Goal: Task Accomplishment & Management: Manage account settings

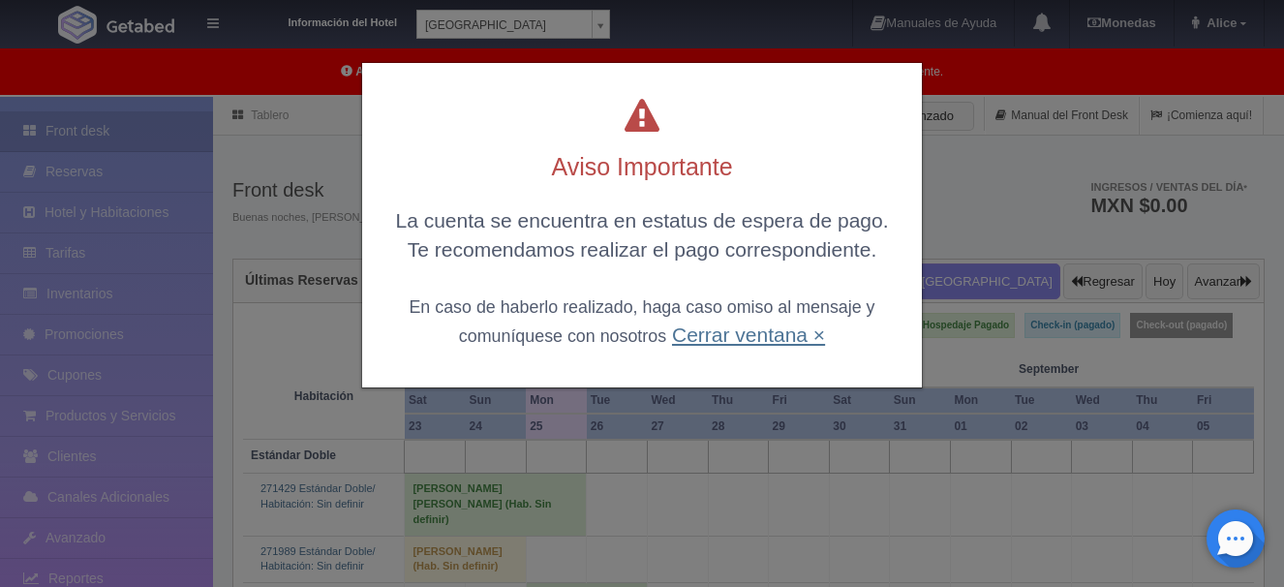
click at [749, 330] on link "Cerrar ventana ×" at bounding box center [748, 334] width 153 height 22
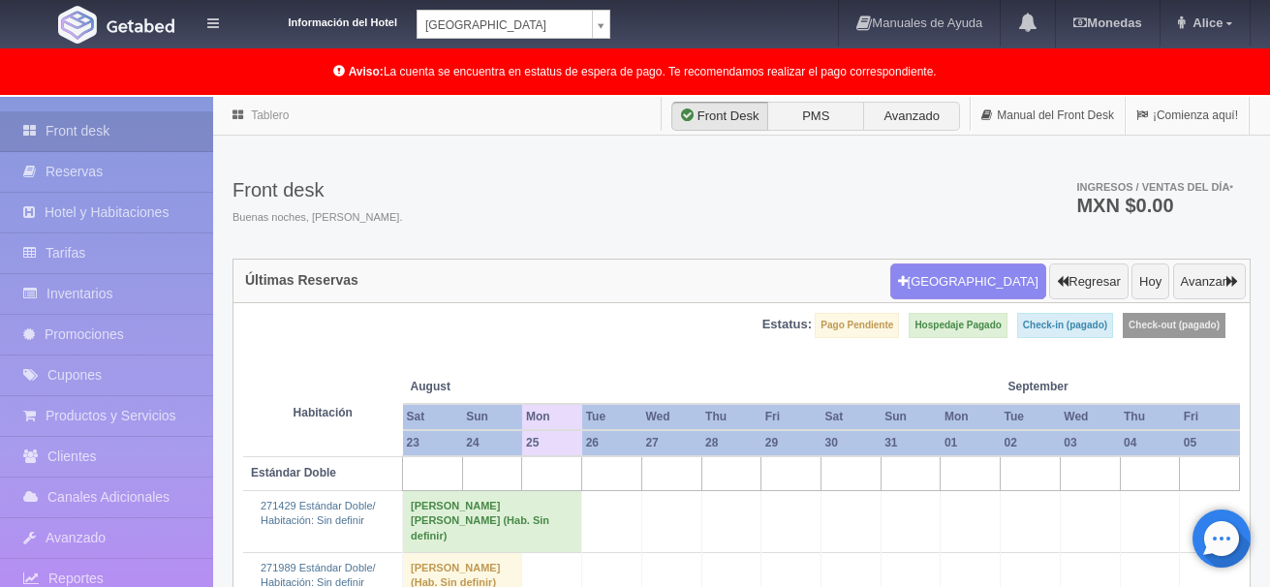
click at [531, 97] on body "Información del Hotel Hotel Plaza Campeche Hotel Plaza Campeche Hotel Plaza Col…" at bounding box center [635, 523] width 1270 height 852
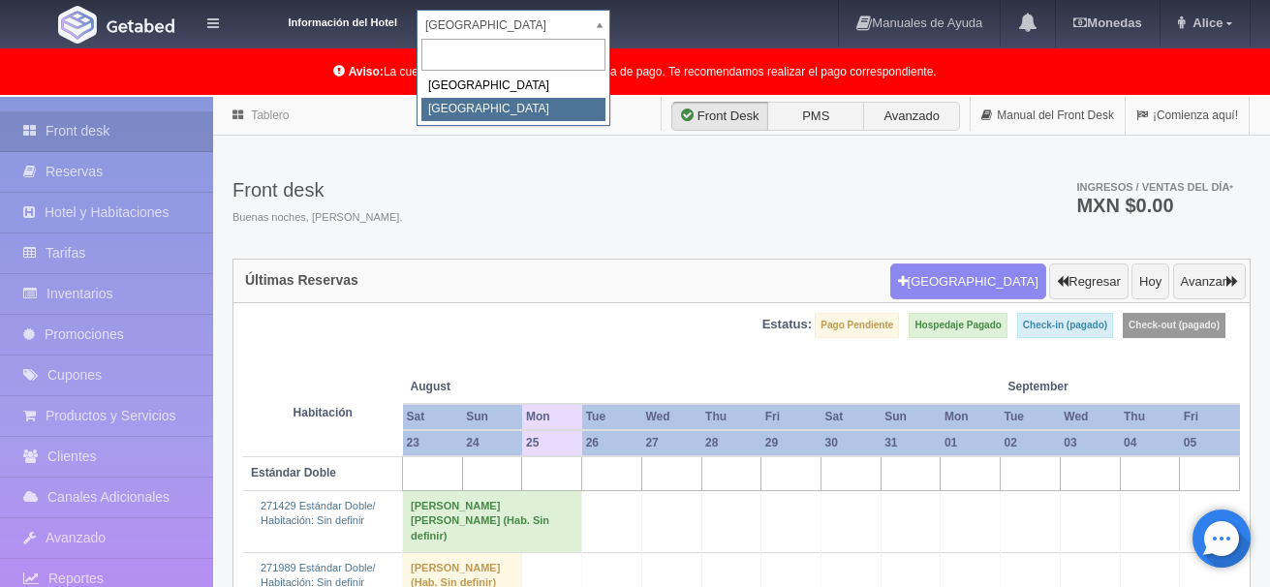
select select "375"
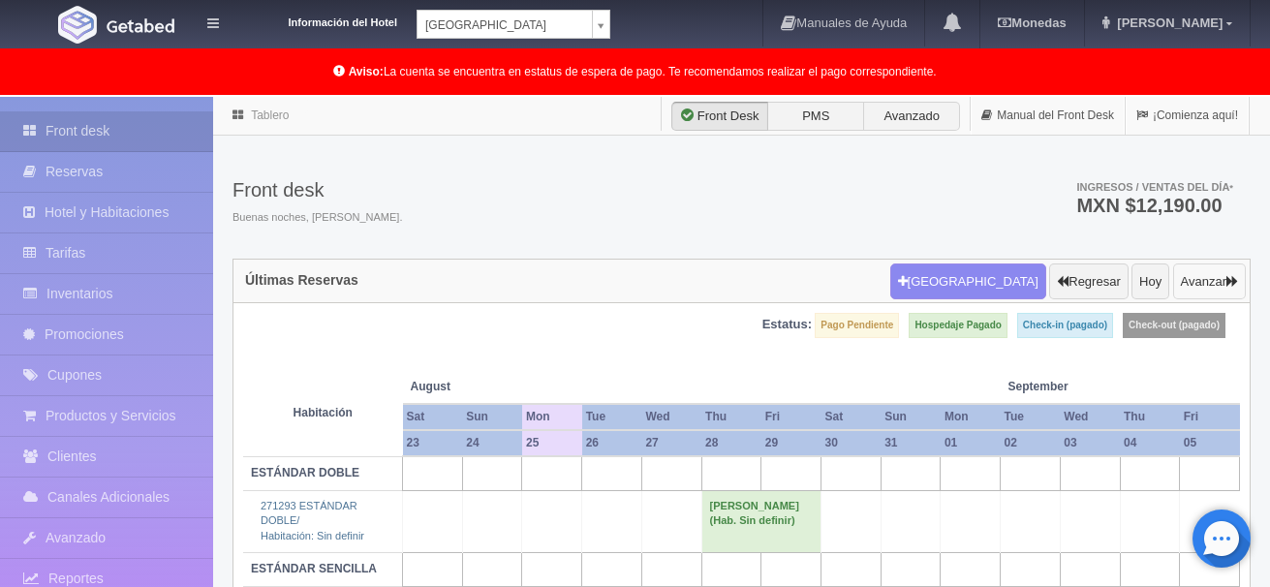
click at [1233, 284] on icon "button" at bounding box center [1232, 281] width 12 height 13
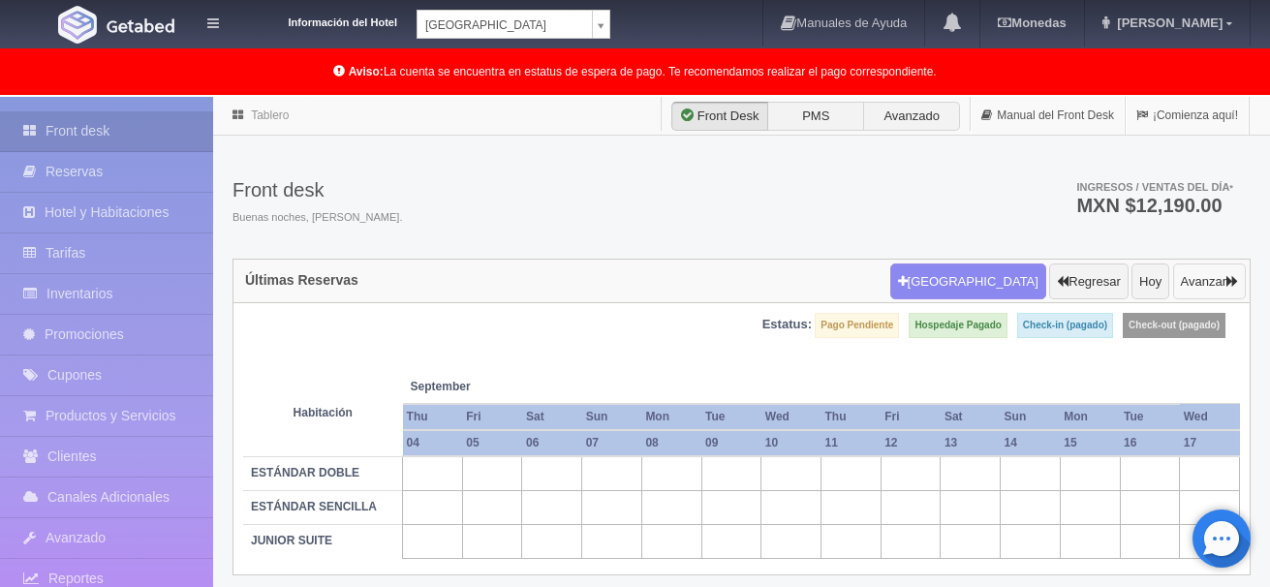
click at [1226, 281] on icon "button" at bounding box center [1232, 281] width 12 height 13
click at [1226, 280] on icon "button" at bounding box center [1232, 281] width 12 height 13
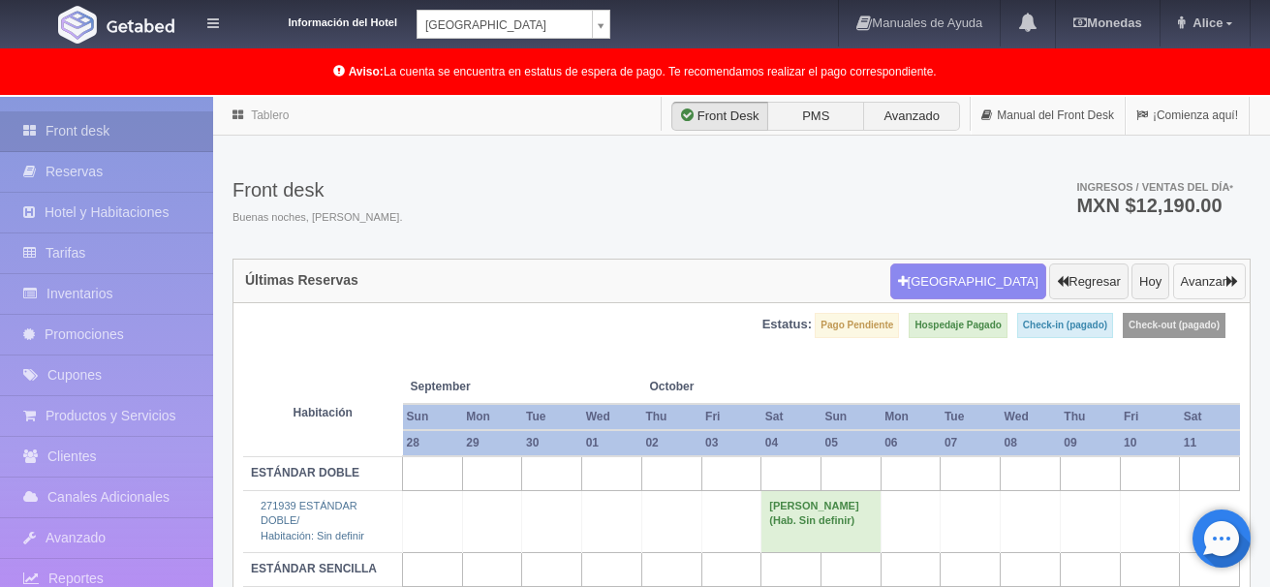
click at [1226, 280] on icon "button" at bounding box center [1232, 281] width 12 height 13
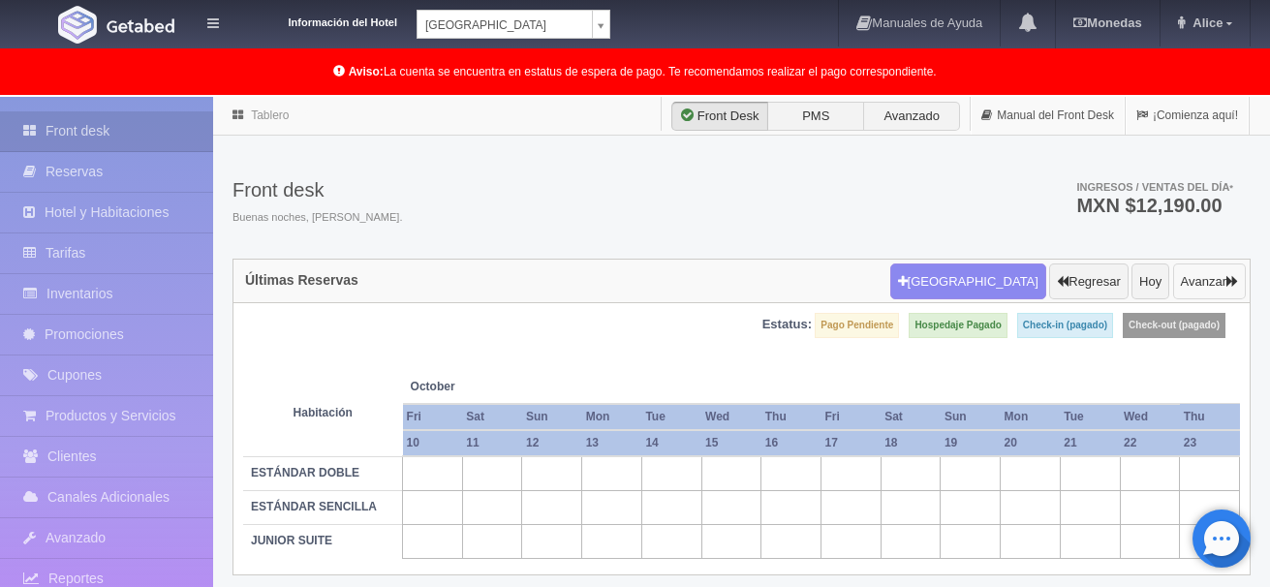
click at [1226, 280] on icon "button" at bounding box center [1232, 281] width 12 height 13
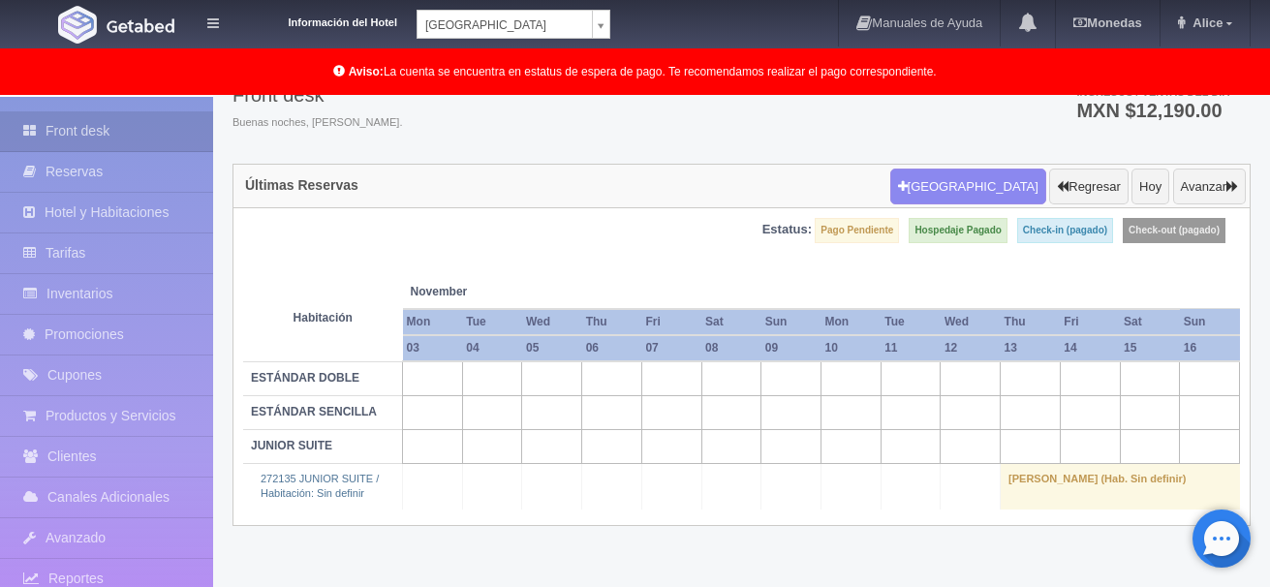
scroll to position [99, 0]
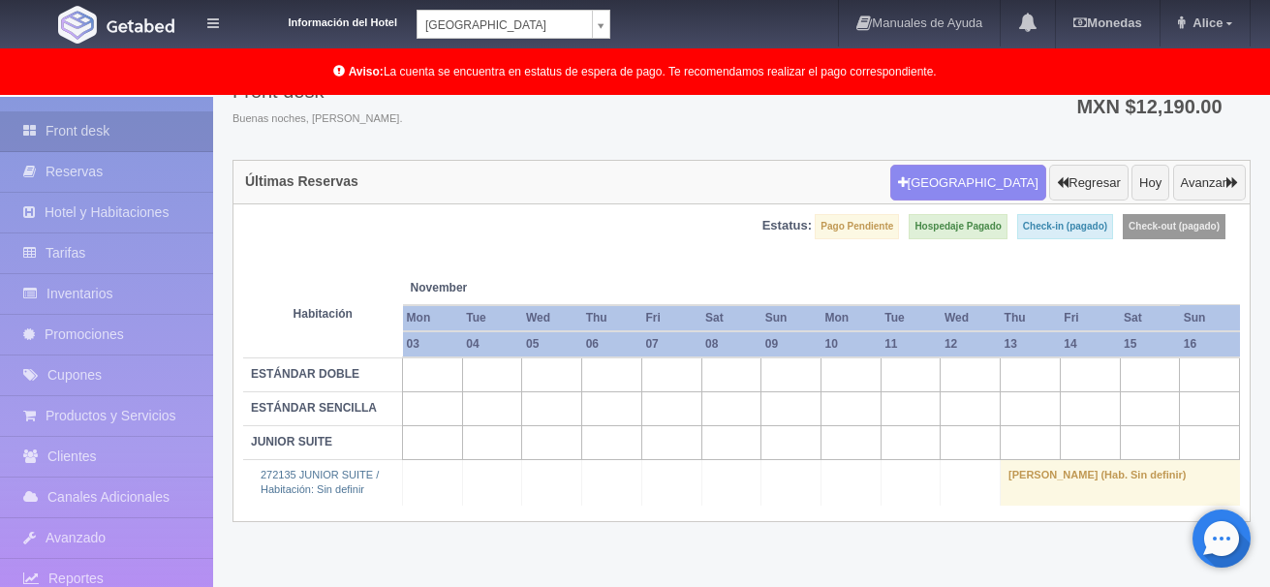
click at [1060, 483] on td "Beverly Forsman (Hab. Sin definir)" at bounding box center [1119, 482] width 239 height 46
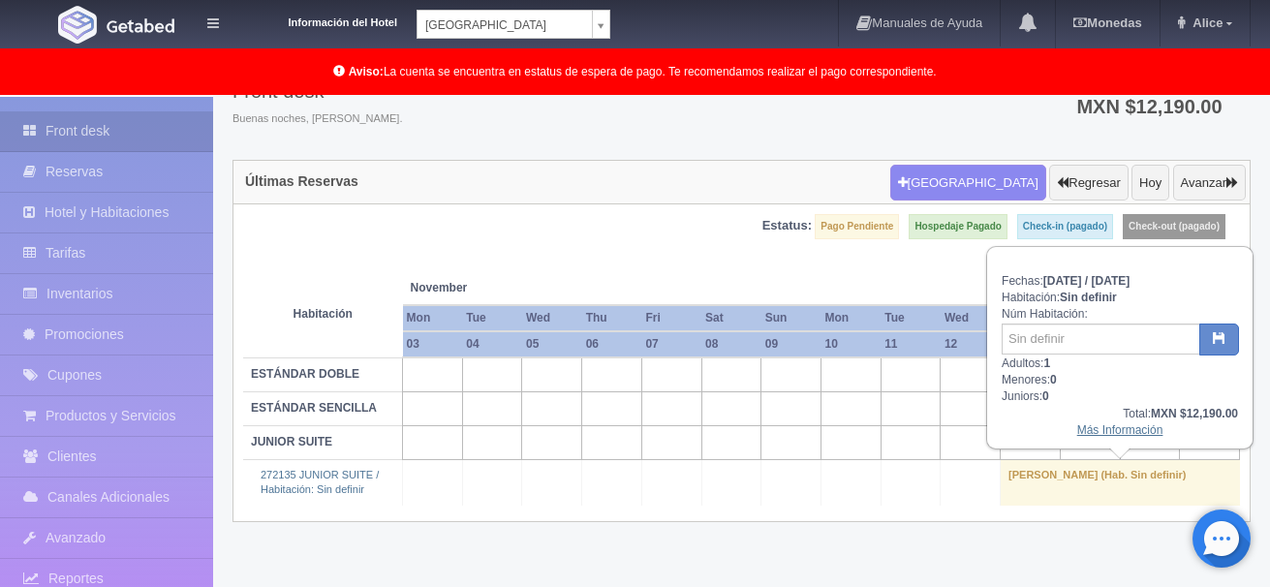
click at [1107, 427] on link "Más Información" at bounding box center [1120, 430] width 86 height 14
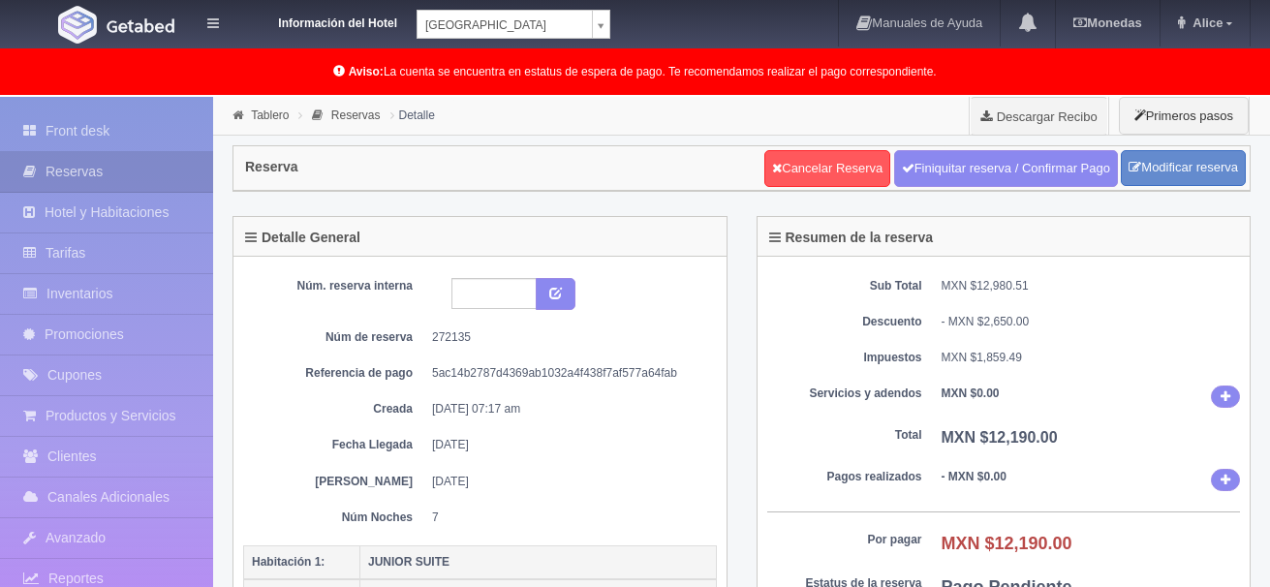
click at [1090, 432] on dd "MXN $12,190.00" at bounding box center [1090, 438] width 299 height 22
drag, startPoint x: 479, startPoint y: 342, endPoint x: 423, endPoint y: 334, distance: 56.7
click at [423, 334] on dl "Núm de reserva 272135" at bounding box center [480, 337] width 445 height 16
copy dd "272135"
click at [1258, 282] on div "Resumen de la reserva Sub Total MXN $12,980.51 Descuento - MXN $2,650.00 Impues…" at bounding box center [1004, 454] width 524 height 476
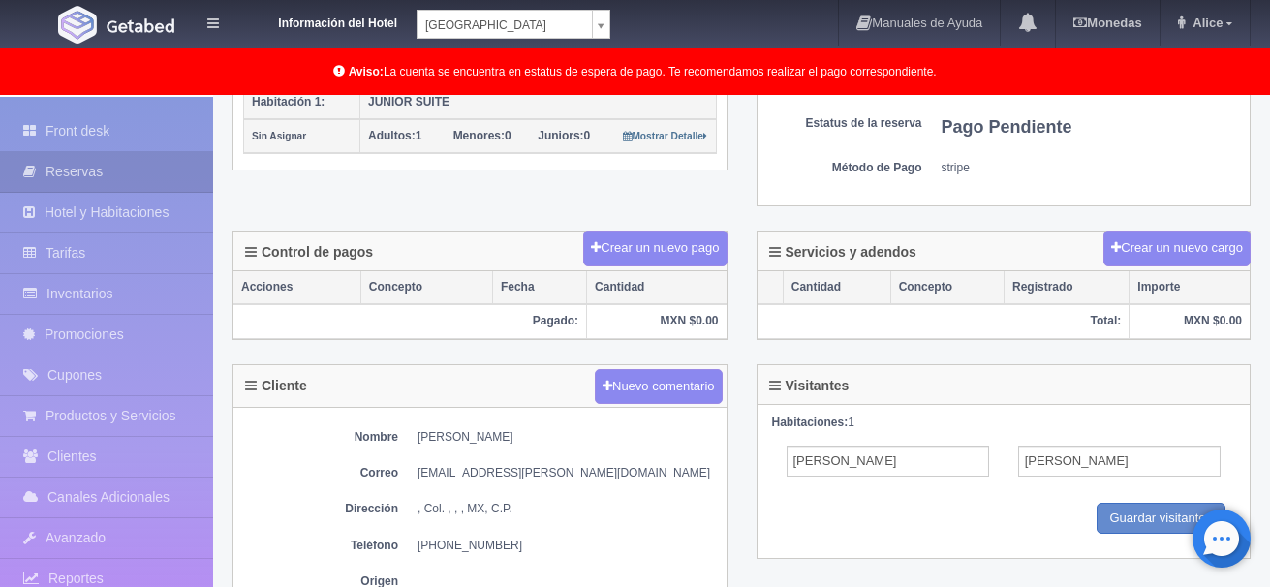
scroll to position [629, 0]
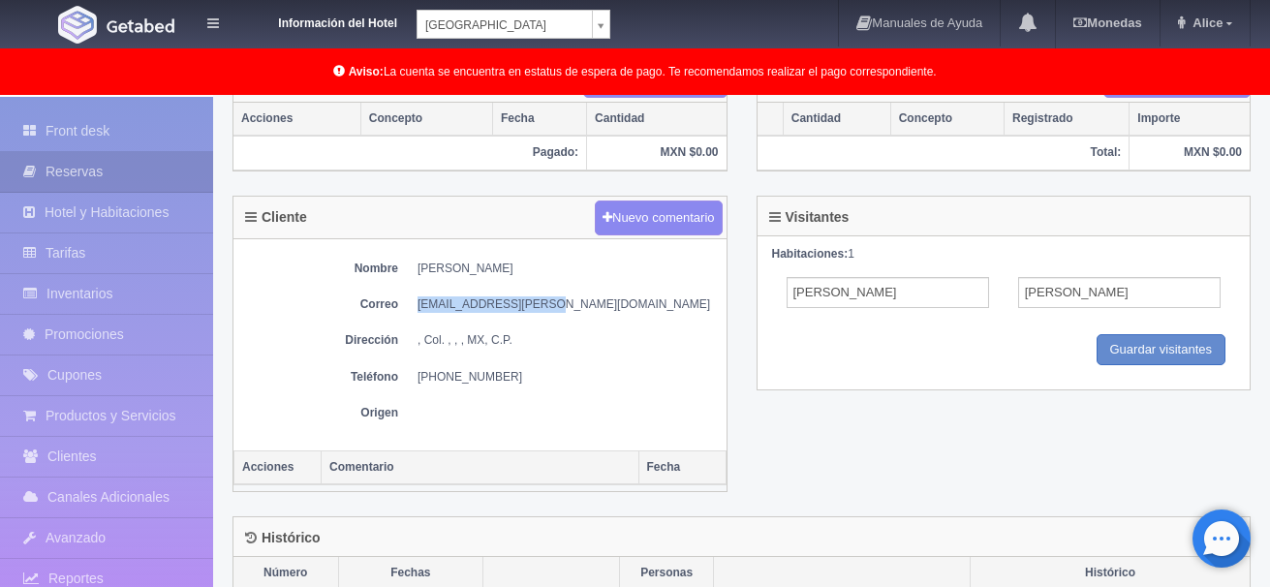
drag, startPoint x: 565, startPoint y: 308, endPoint x: 416, endPoint y: 298, distance: 148.5
click at [416, 298] on dl "Correo bev.forsman@gmail.com" at bounding box center [480, 304] width 474 height 16
copy dd "[PERSON_NAME][EMAIL_ADDRESS][PERSON_NAME][DOMAIN_NAME]"
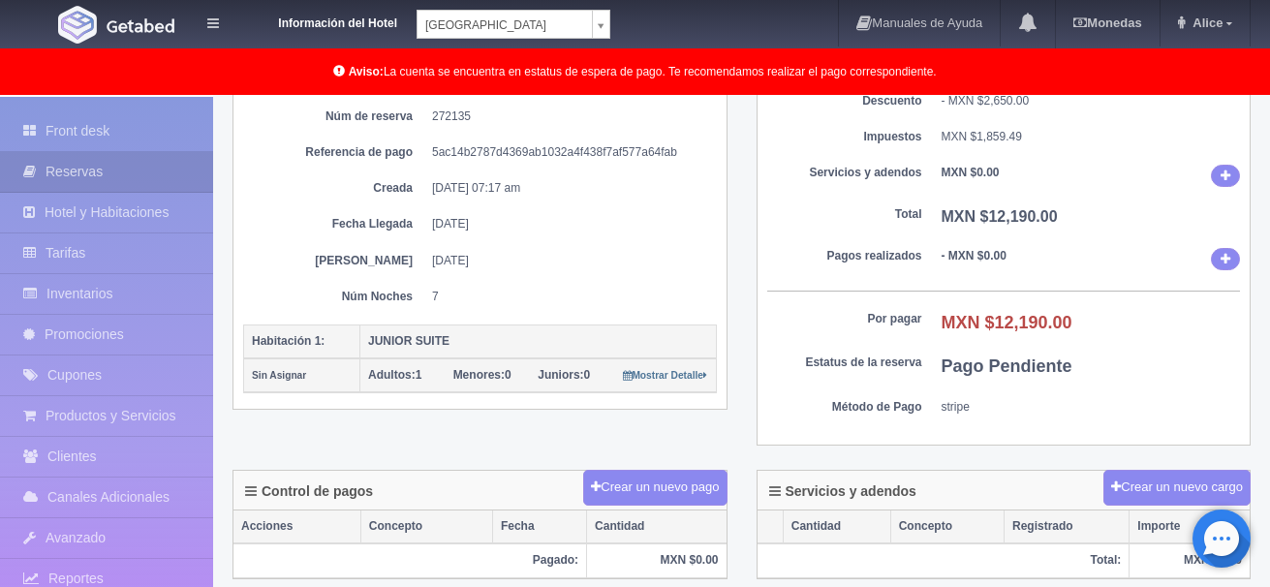
scroll to position [47, 0]
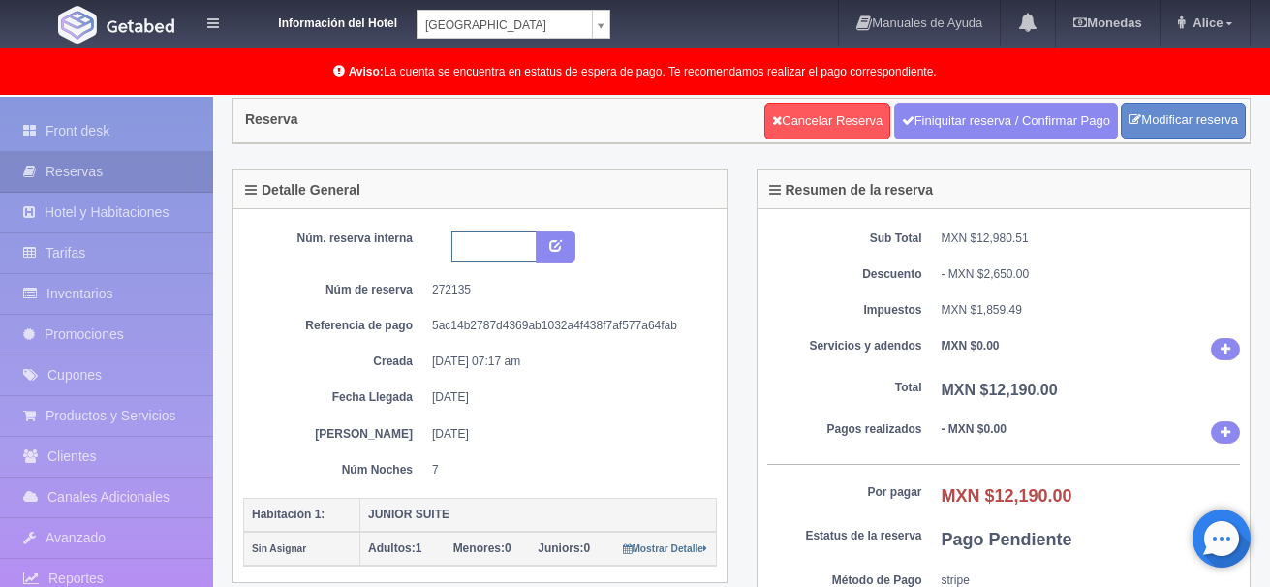
click at [510, 244] on input "text" at bounding box center [493, 245] width 85 height 31
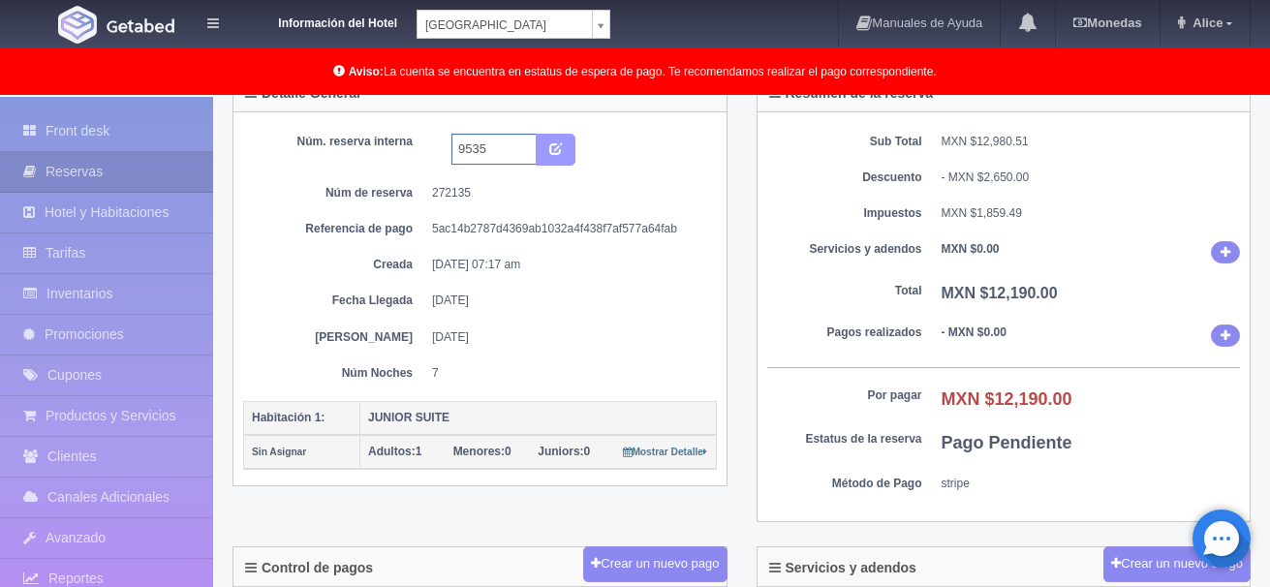
type input "9535"
click at [568, 155] on button "submit" at bounding box center [556, 150] width 40 height 33
